Goal: Entertainment & Leisure: Browse casually

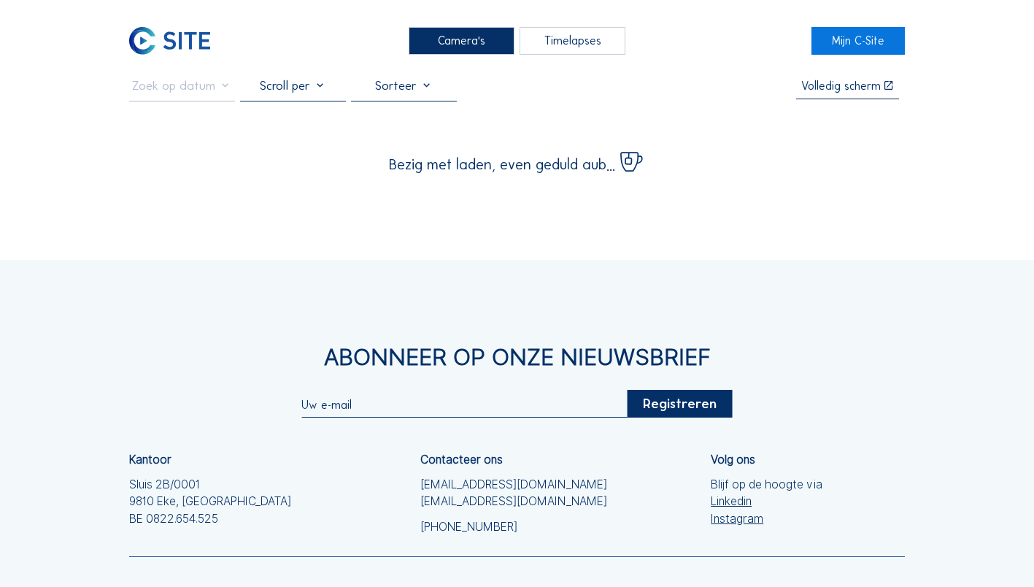
click at [463, 41] on div "Camera's" at bounding box center [462, 40] width 106 height 27
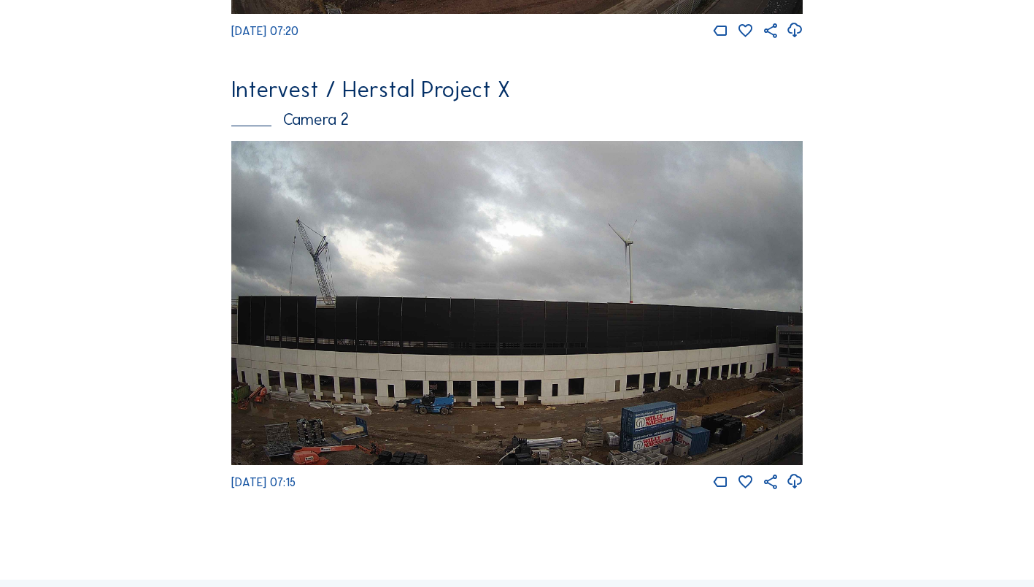
scroll to position [511, 0]
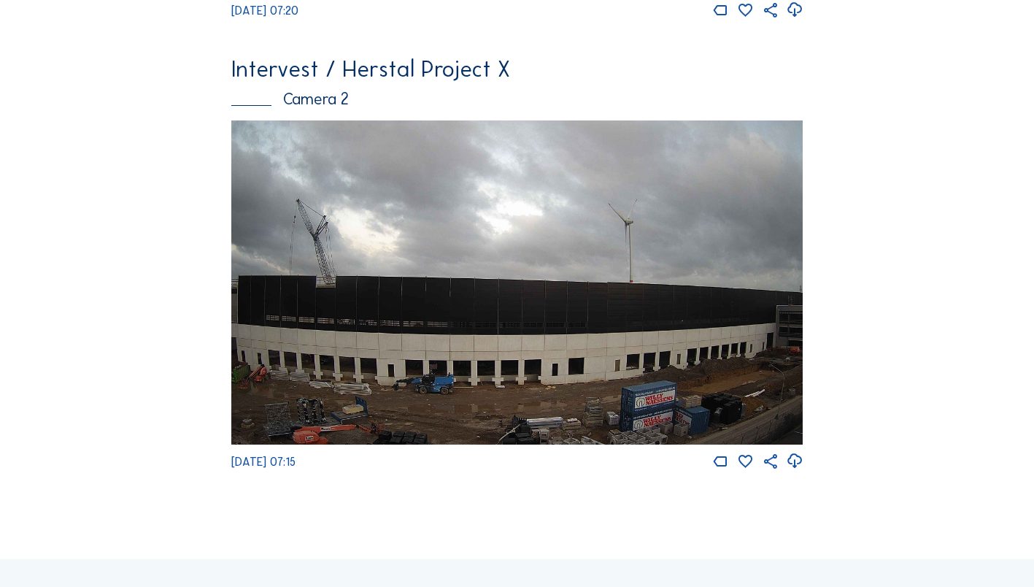
click at [533, 374] on img at bounding box center [517, 281] width 572 height 323
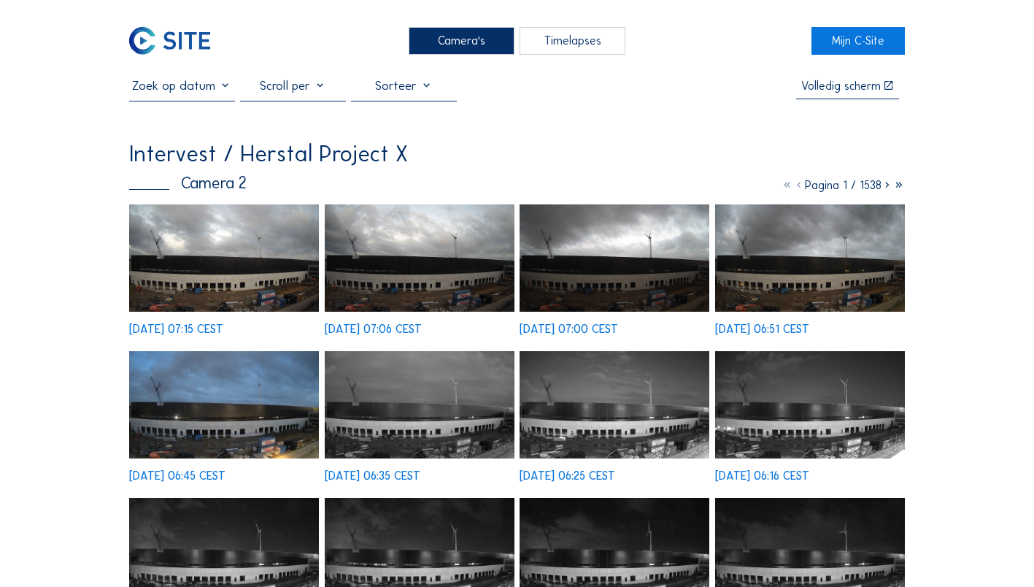
click at [250, 269] on img at bounding box center [224, 257] width 190 height 107
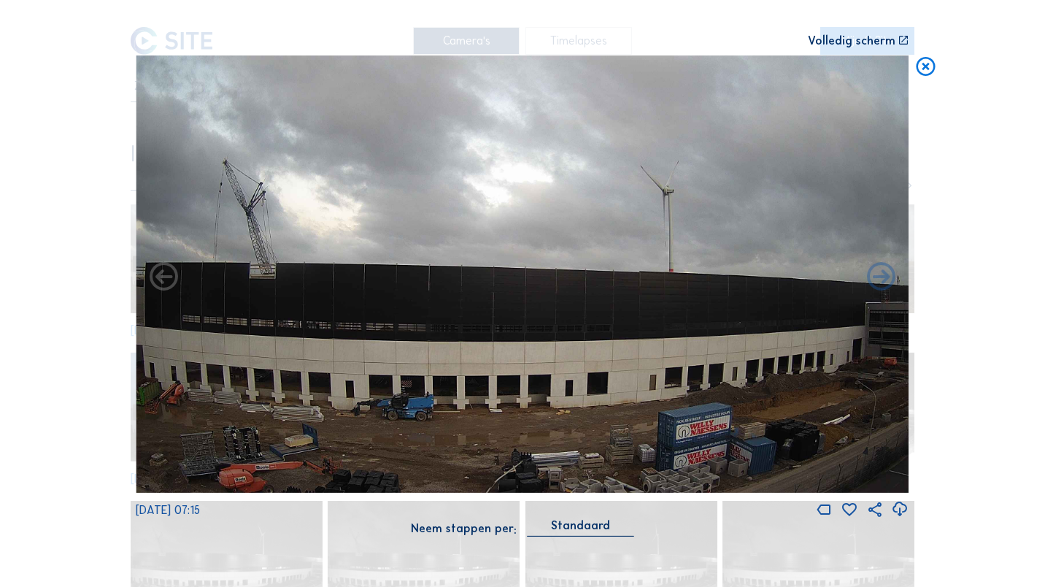
click at [923, 68] on icon at bounding box center [925, 66] width 23 height 23
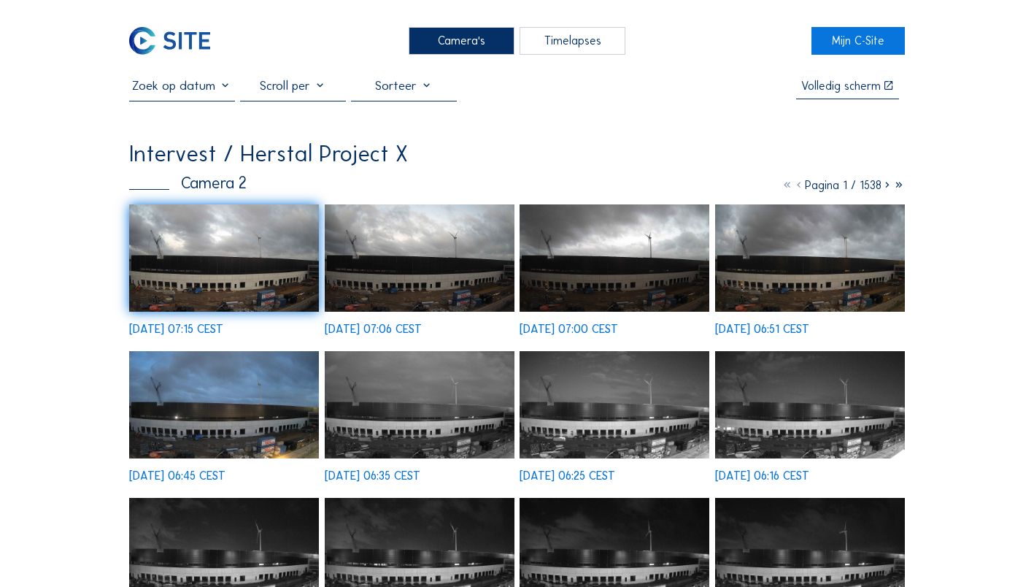
click at [221, 259] on img at bounding box center [224, 257] width 190 height 107
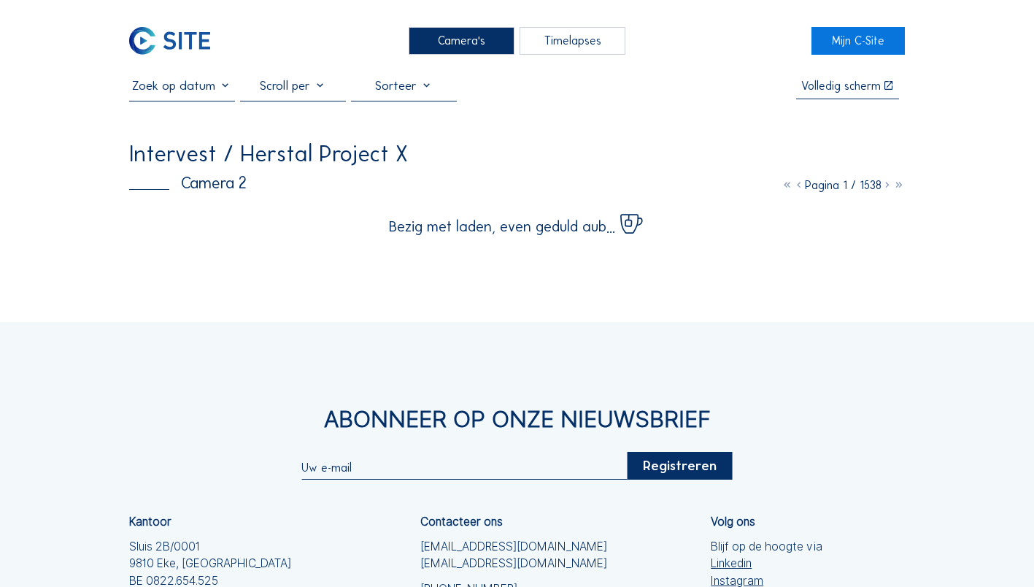
click at [471, 38] on div "Camera's" at bounding box center [462, 40] width 106 height 27
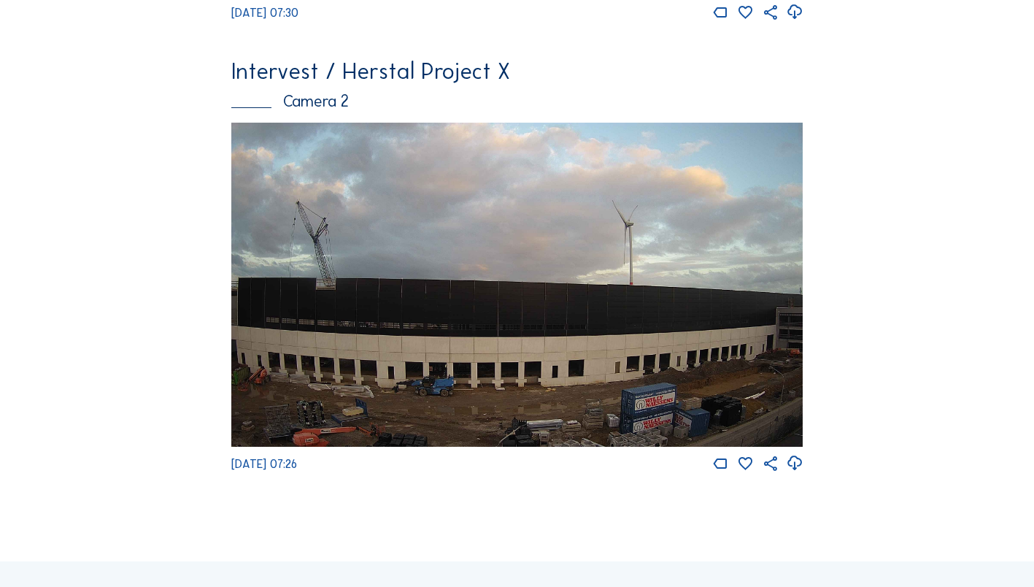
scroll to position [511, 0]
